Goal: Task Accomplishment & Management: Manage account settings

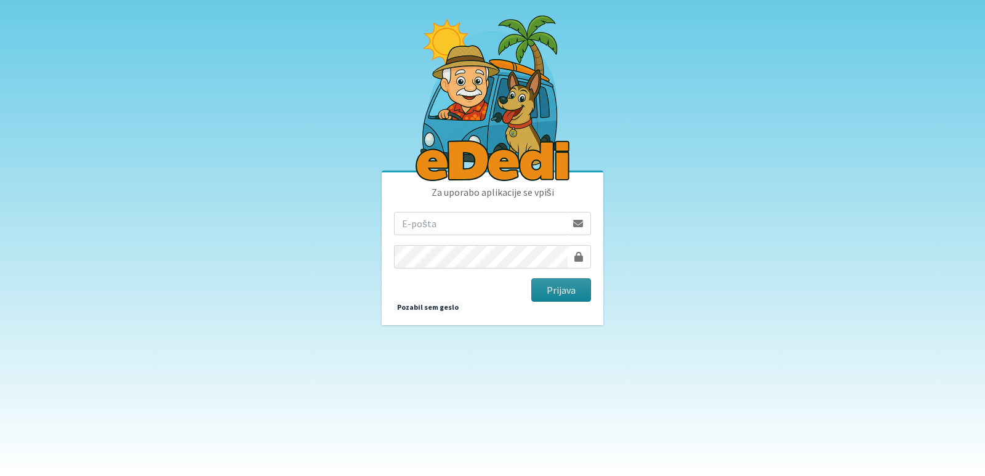
type input "[EMAIL_ADDRESS][PERSON_NAME][DOMAIN_NAME]"
click at [566, 288] on button "Prijava" at bounding box center [561, 289] width 60 height 23
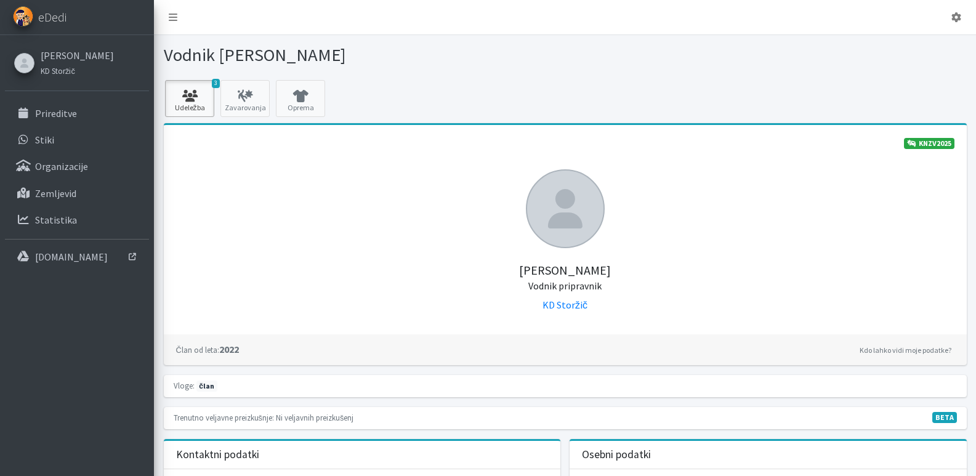
click at [189, 103] on link "3 Udeležba" at bounding box center [189, 98] width 49 height 37
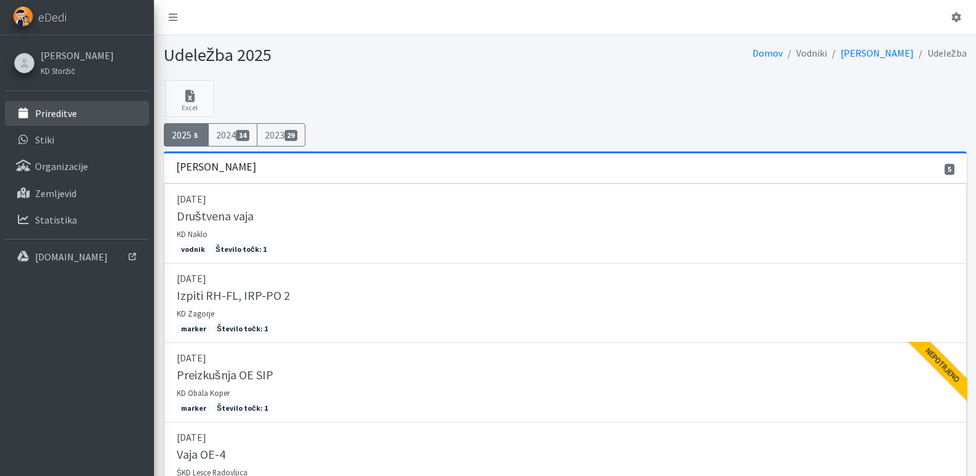
click at [53, 111] on p "Prireditve" at bounding box center [56, 113] width 42 height 12
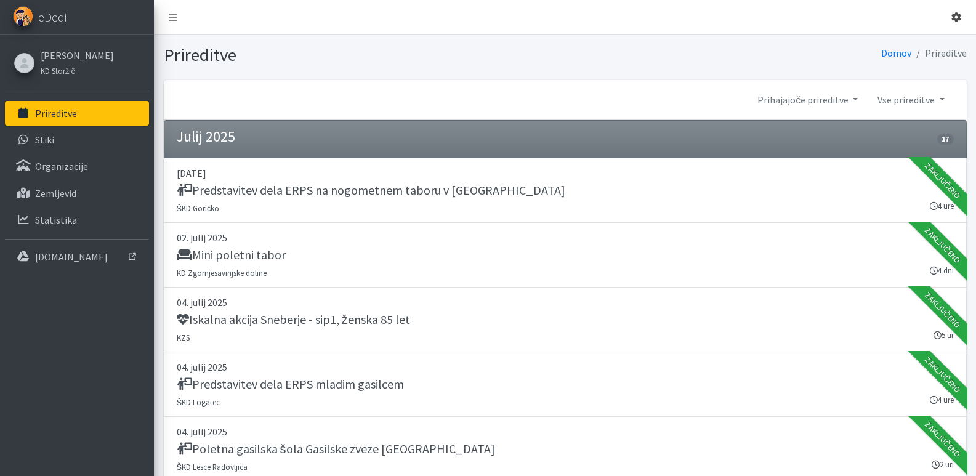
click at [957, 12] on icon at bounding box center [956, 17] width 10 height 10
click at [915, 41] on link "Odjavi se" at bounding box center [921, 46] width 97 height 20
